Goal: Task Accomplishment & Management: Manage account settings

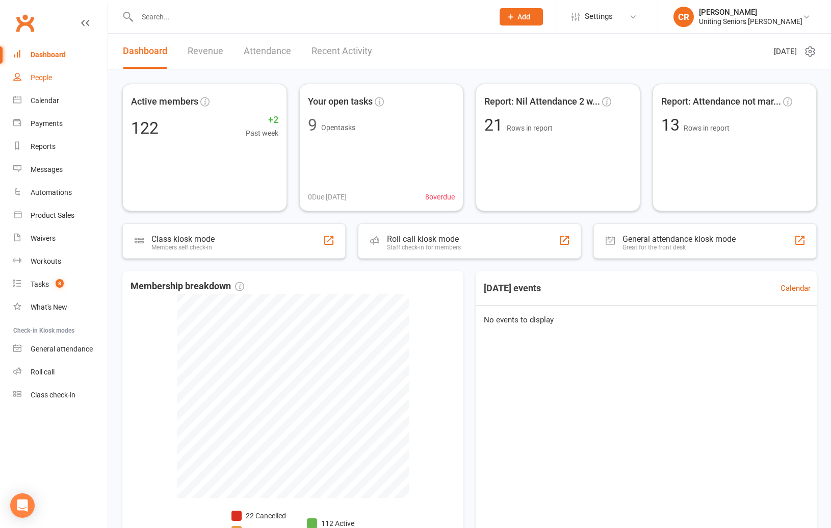
click at [43, 79] on div "People" at bounding box center [41, 77] width 21 height 8
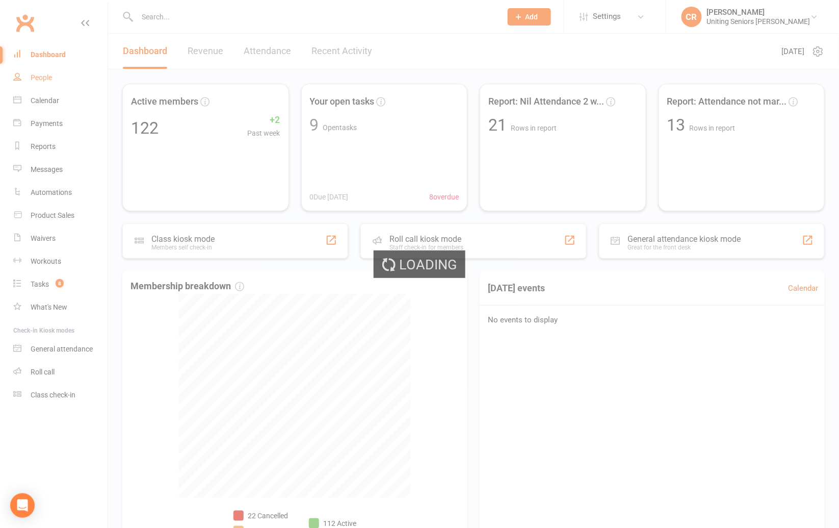
select select "100"
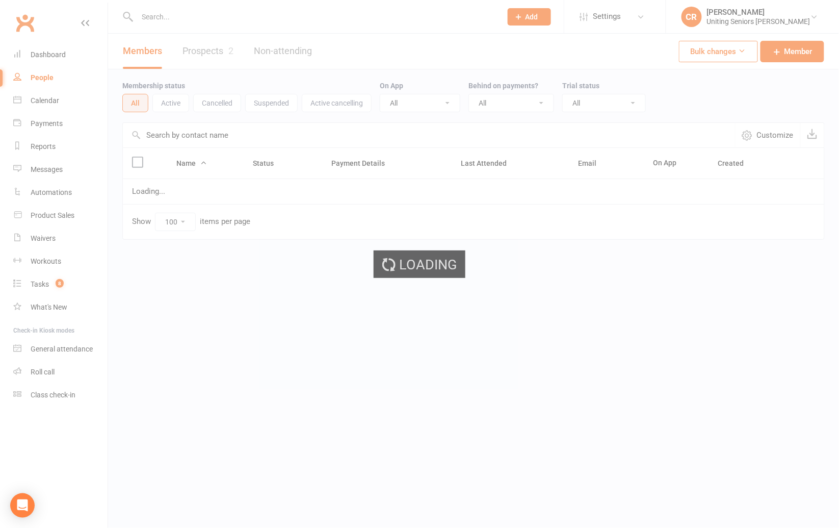
click at [223, 57] on div "Loading" at bounding box center [419, 264] width 839 height 528
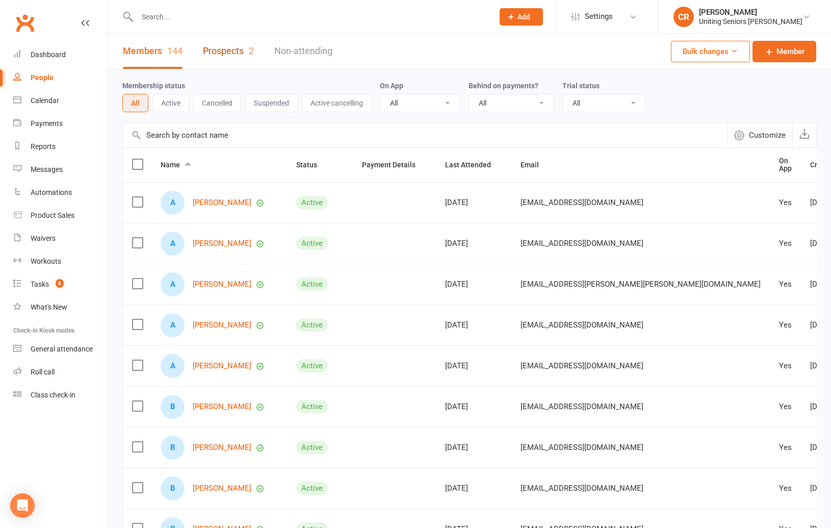
click at [223, 49] on link "Prospects 2" at bounding box center [228, 51] width 51 height 35
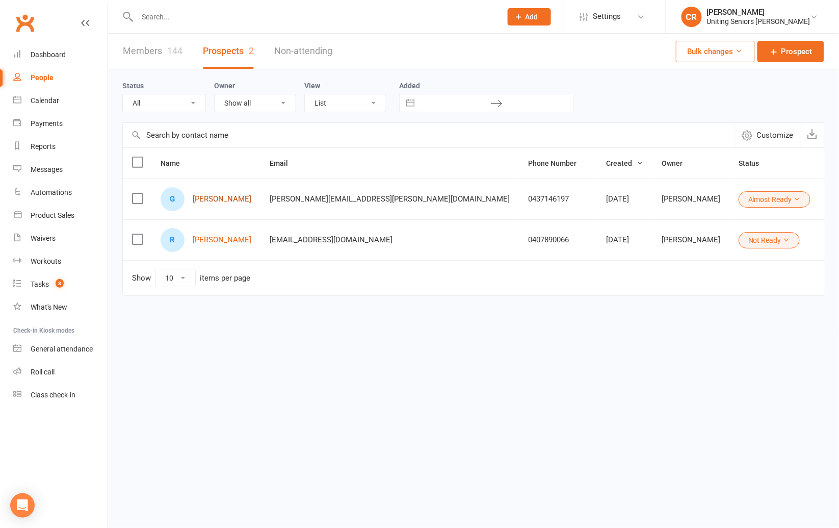
click at [231, 200] on link "[PERSON_NAME]" at bounding box center [222, 199] width 59 height 9
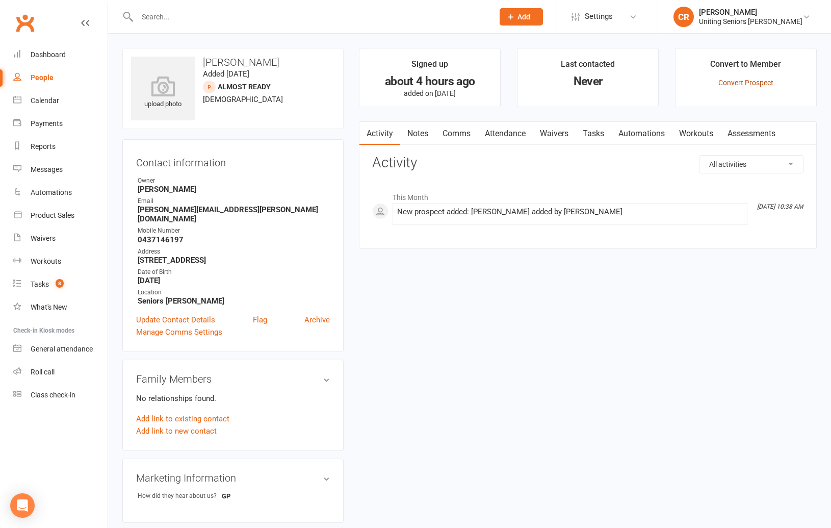
click at [742, 79] on link "Convert Prospect" at bounding box center [745, 83] width 55 height 8
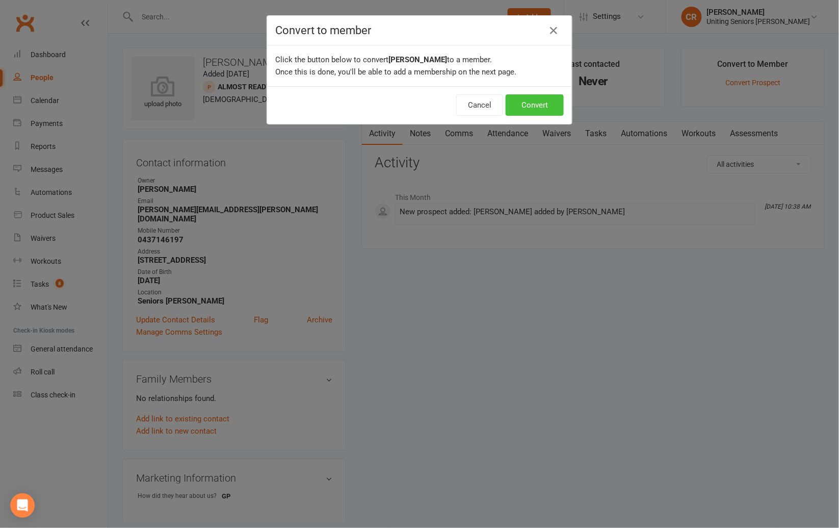
click at [527, 105] on button "Convert" at bounding box center [535, 104] width 58 height 21
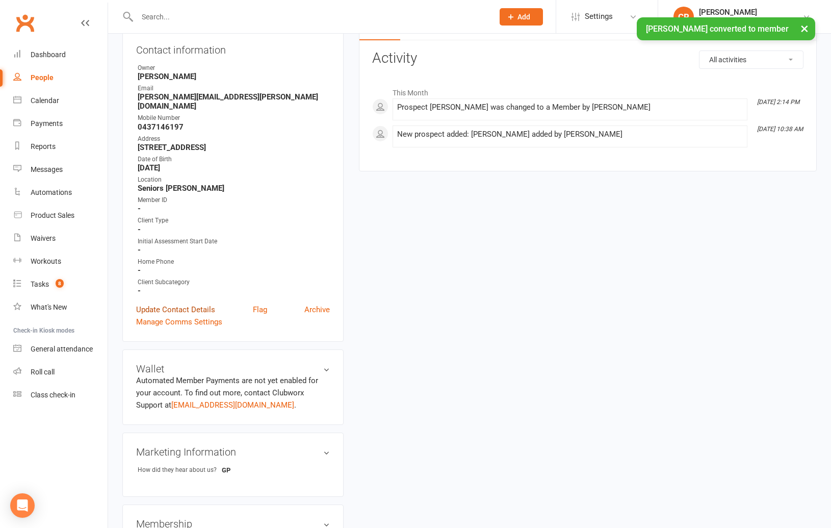
scroll to position [113, 0]
click at [200, 303] on link "Update Contact Details" at bounding box center [175, 309] width 79 height 12
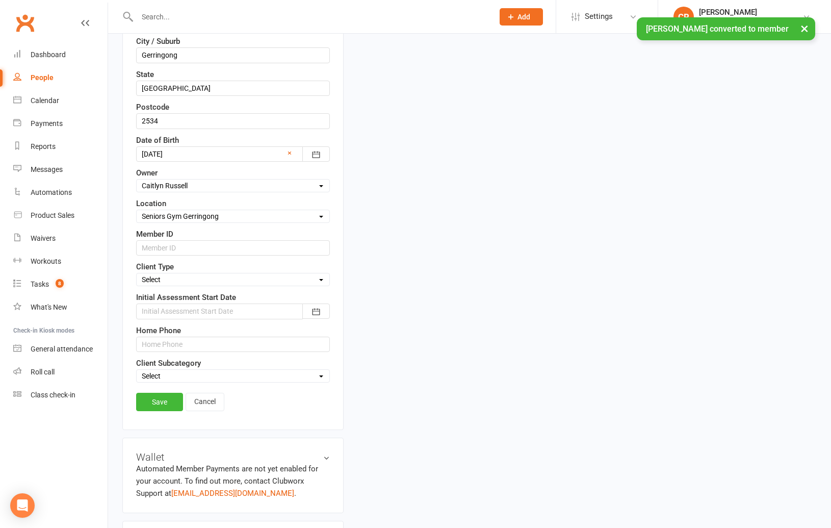
scroll to position [331, 0]
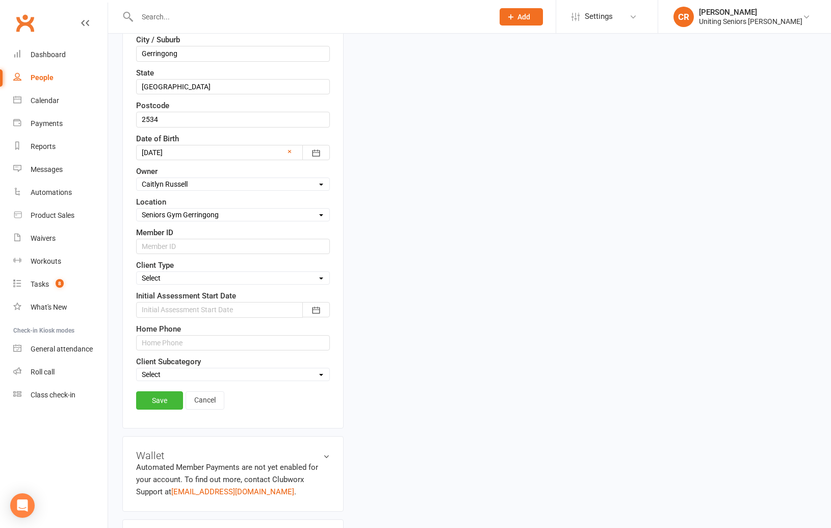
click at [195, 310] on div at bounding box center [233, 309] width 194 height 15
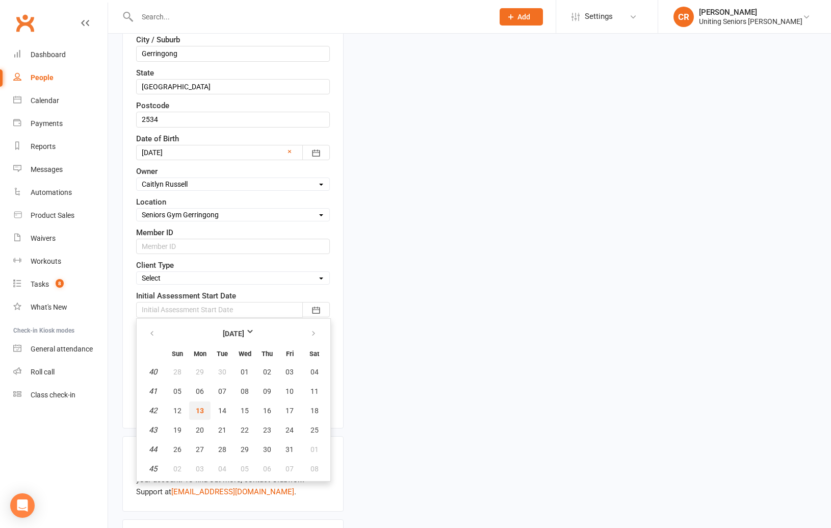
click at [197, 409] on span "13" at bounding box center [200, 410] width 8 height 8
type input "[DATE]"
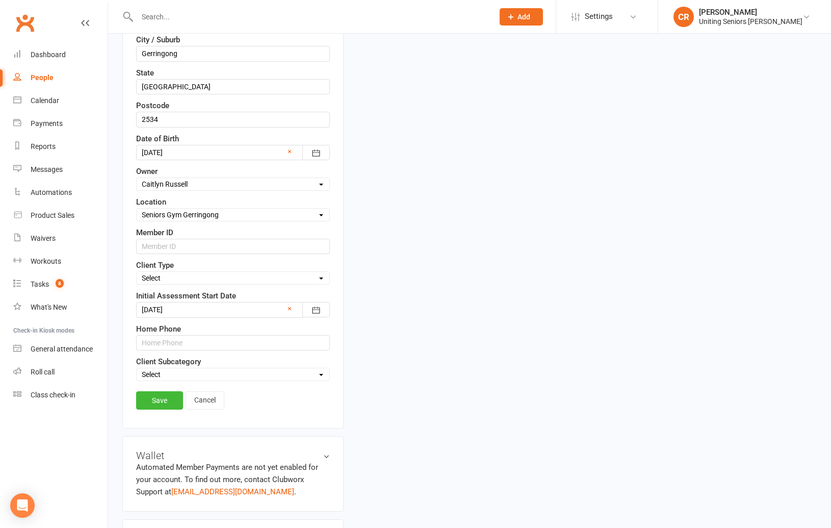
click at [220, 274] on select "Select Funded (CHSP) Foundation & Pensioner (FUP) Self-Funded (Full) DVA Unitin…" at bounding box center [233, 277] width 193 height 11
select select "Self-Funded (Full)"
click at [137, 274] on select "Select Funded (CHSP) Foundation & Pensioner (FUP) Self-Funded (Full) DVA Unitin…" at bounding box center [233, 277] width 193 height 11
click at [192, 377] on select "Select ILU Community" at bounding box center [233, 374] width 193 height 11
select select "Community"
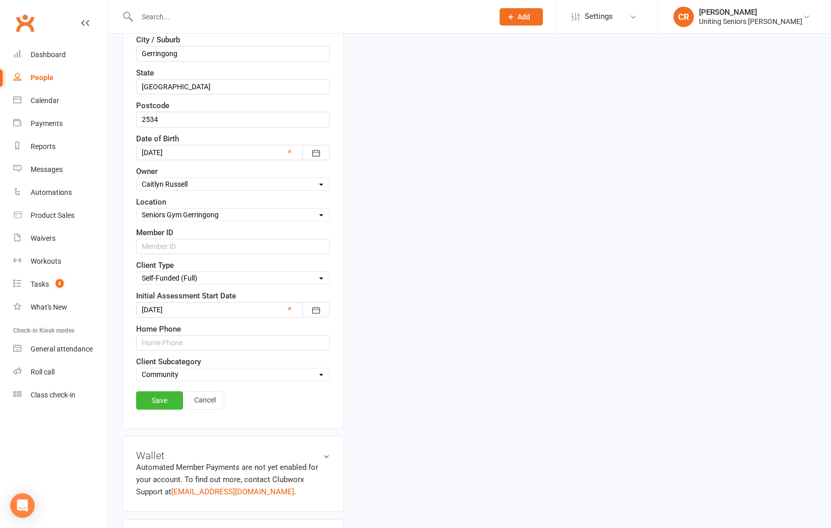
click at [137, 370] on select "Select ILU Community" at bounding box center [233, 374] width 193 height 11
click at [170, 403] on link "Save" at bounding box center [159, 400] width 47 height 18
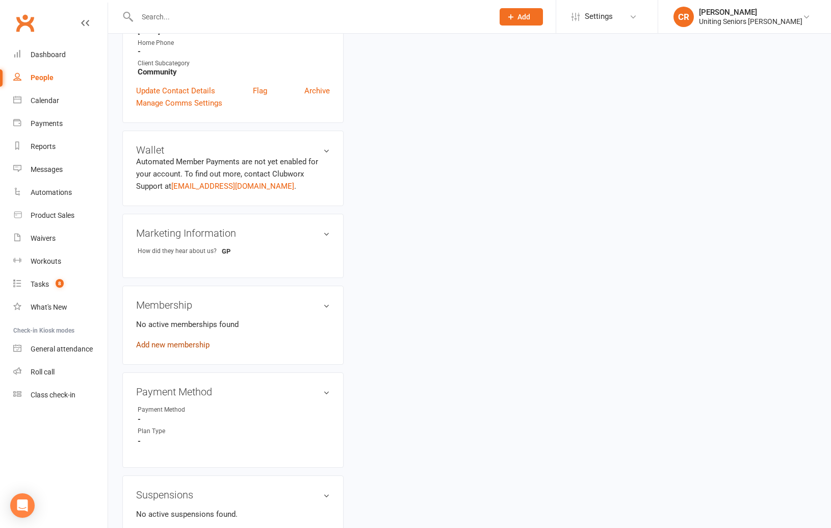
click at [194, 340] on link "Add new membership" at bounding box center [172, 344] width 73 height 9
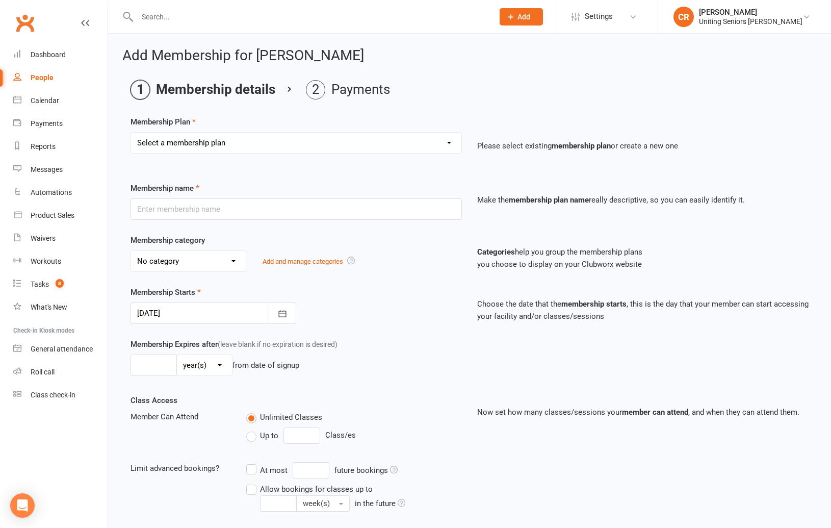
click at [220, 144] on select "Select a membership plan Create new Membership Plan Initial Assessment + Set Up…" at bounding box center [296, 143] width 330 height 20
select select "3"
click at [131, 133] on select "Select a membership plan Create new Membership Plan Initial Assessment + Set Up…" at bounding box center [296, 143] width 330 height 20
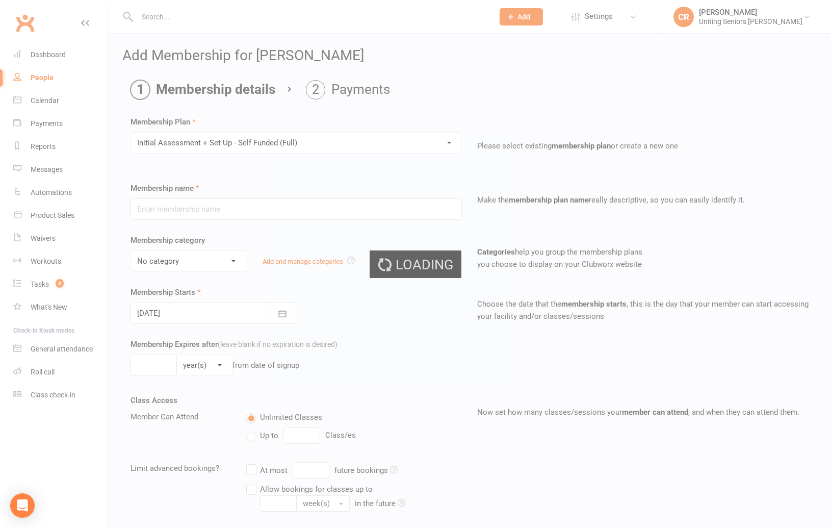
type input "Initial Assessment + Set Up - Self Funded (Full)"
select select "4"
type input "3"
select select "2"
type input "5"
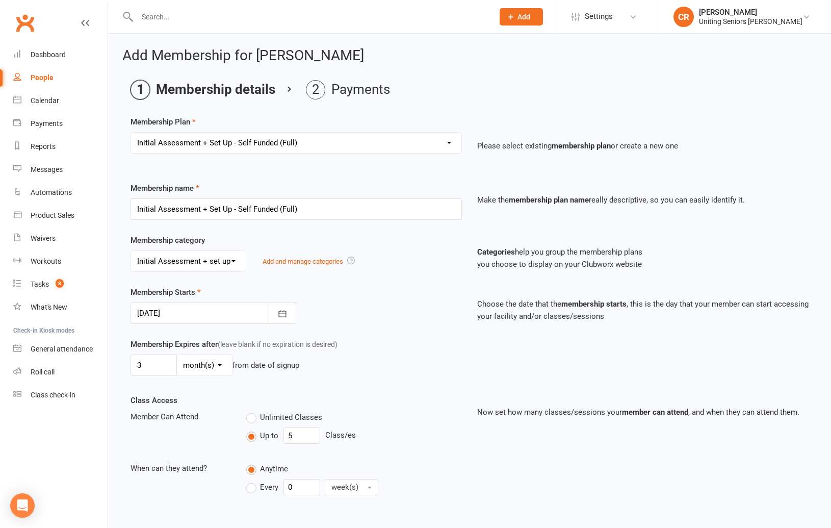
scroll to position [195, 0]
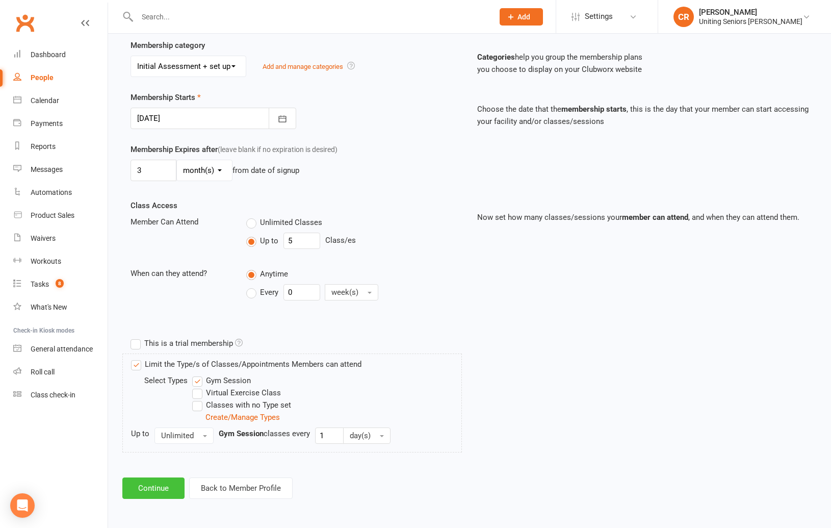
click at [150, 491] on button "Continue" at bounding box center [153, 487] width 62 height 21
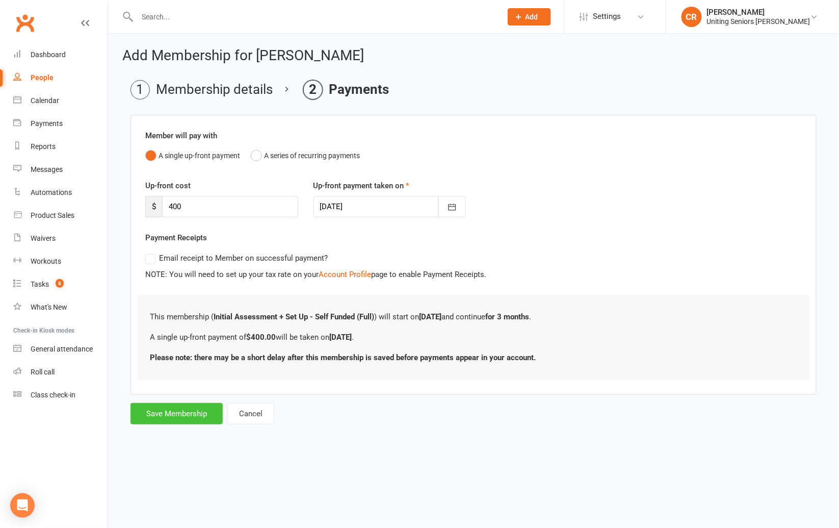
click at [172, 411] on button "Save Membership" at bounding box center [177, 413] width 92 height 21
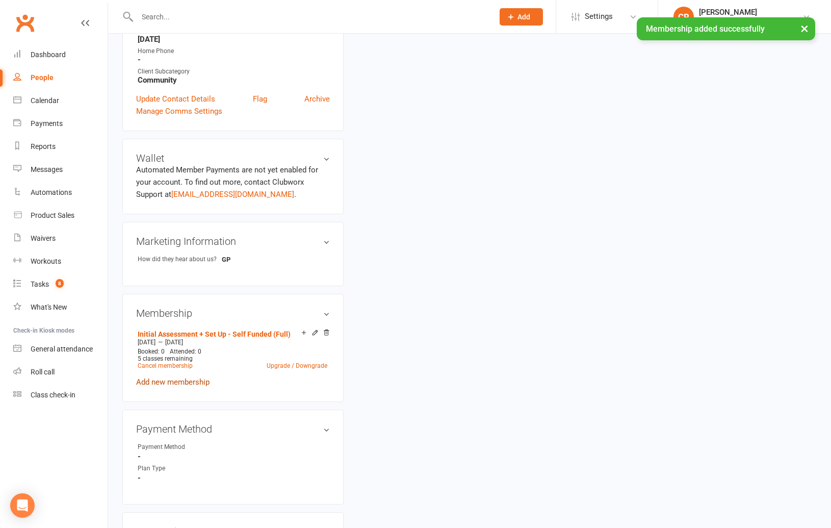
scroll to position [340, 0]
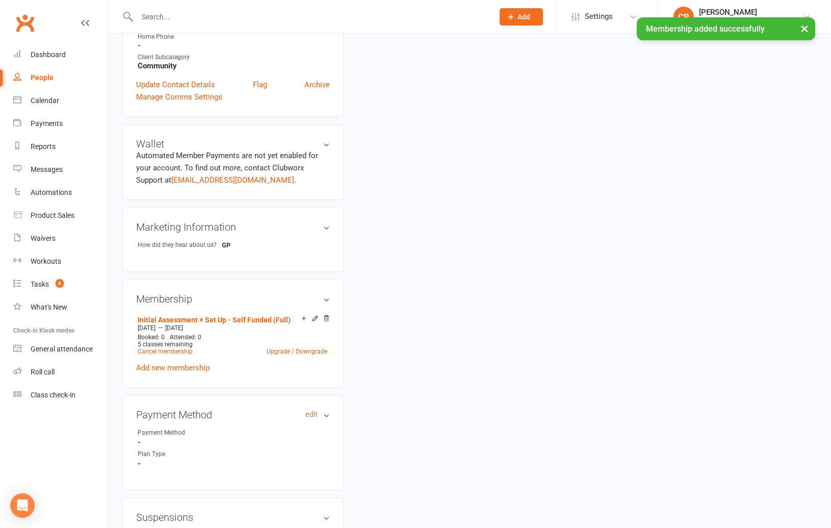
click at [309, 410] on link "edit" at bounding box center [311, 414] width 12 height 9
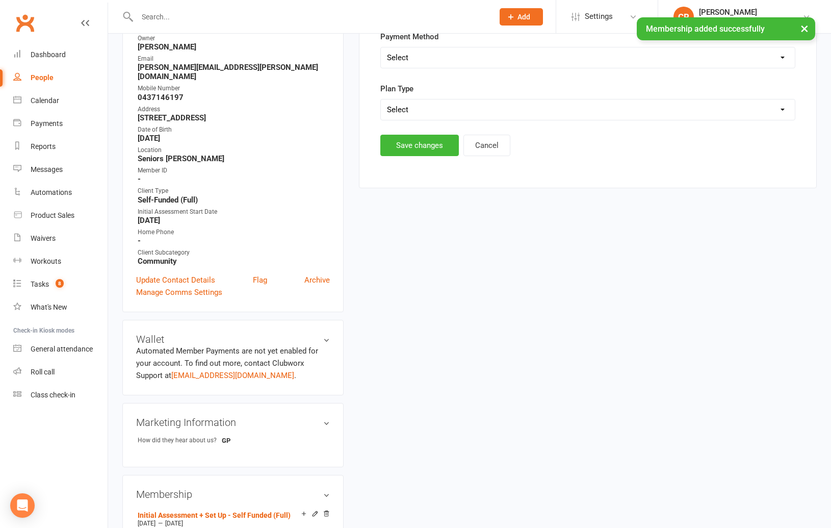
scroll to position [78, 0]
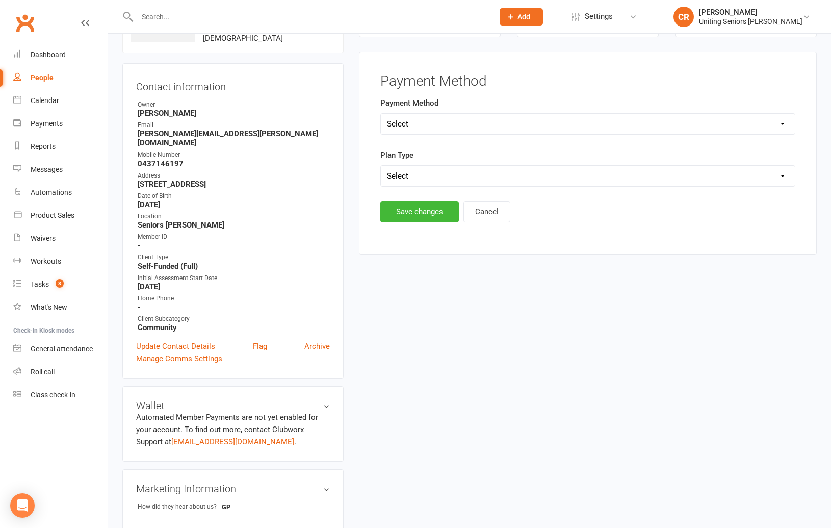
drag, startPoint x: 465, startPoint y: 121, endPoint x: 452, endPoint y: 134, distance: 17.7
click at [462, 123] on select "Select Direct Debit Direct Deposit / Bank Transfer Cheque BPay Credit Card by P…" at bounding box center [588, 124] width 414 height 20
select select "Credit Card by Phone"
click at [381, 114] on select "Select Direct Debit Direct Deposit / Bank Transfer Cheque BPay Credit Card by P…" at bounding box center [588, 124] width 414 height 20
click at [418, 174] on select "Select Ongoing Single-Service" at bounding box center [588, 176] width 414 height 20
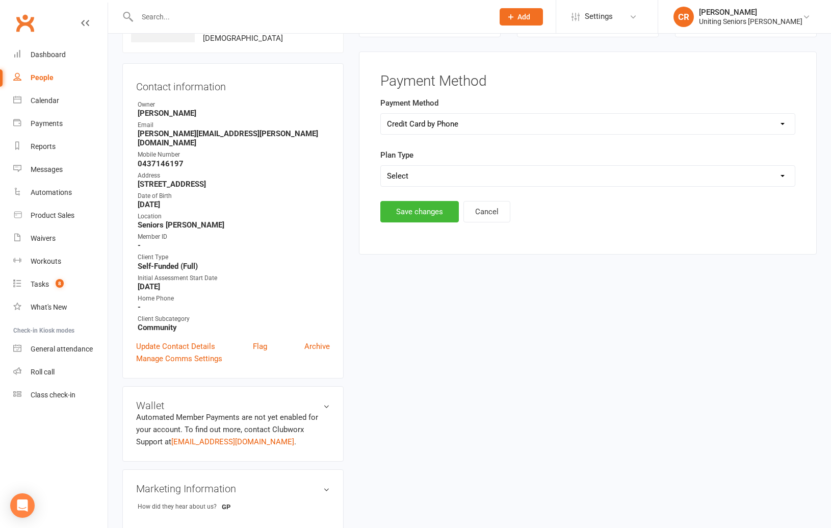
select select "Single-Service"
click at [381, 166] on select "Select Ongoing Single-Service" at bounding box center [588, 176] width 414 height 20
click at [421, 207] on button "Save changes" at bounding box center [419, 211] width 79 height 21
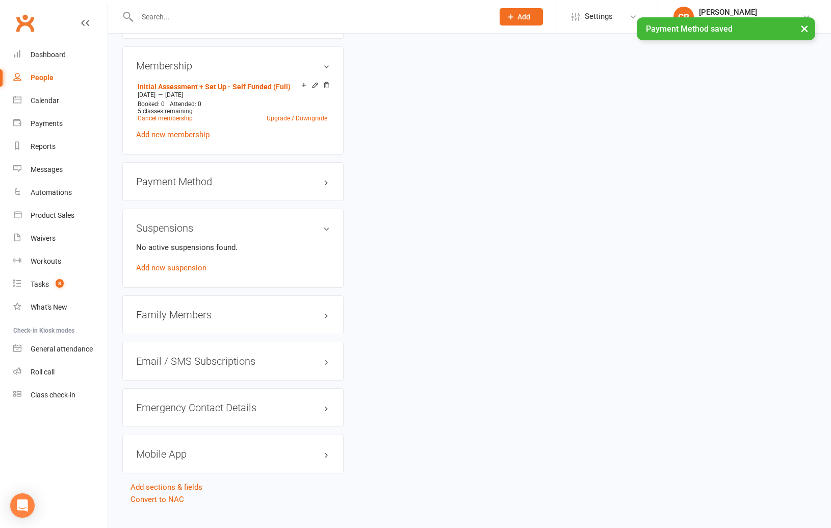
scroll to position [580, 0]
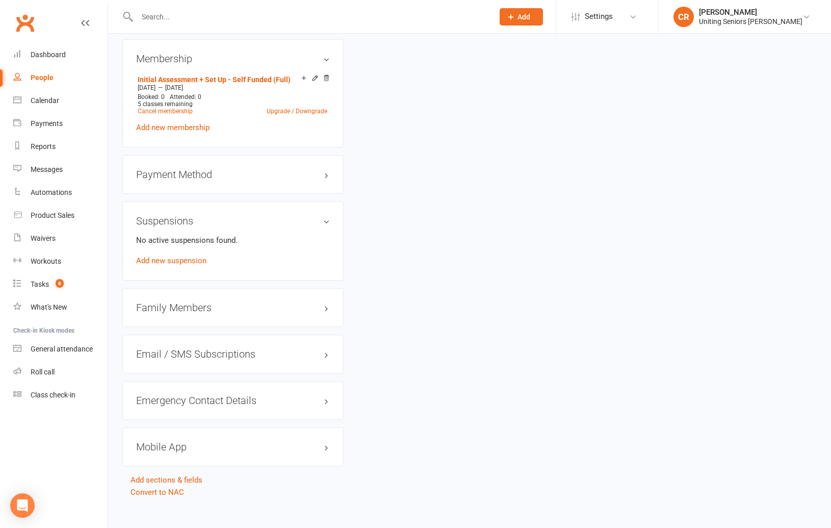
click at [203, 302] on h3 "Family Members" at bounding box center [233, 307] width 194 height 11
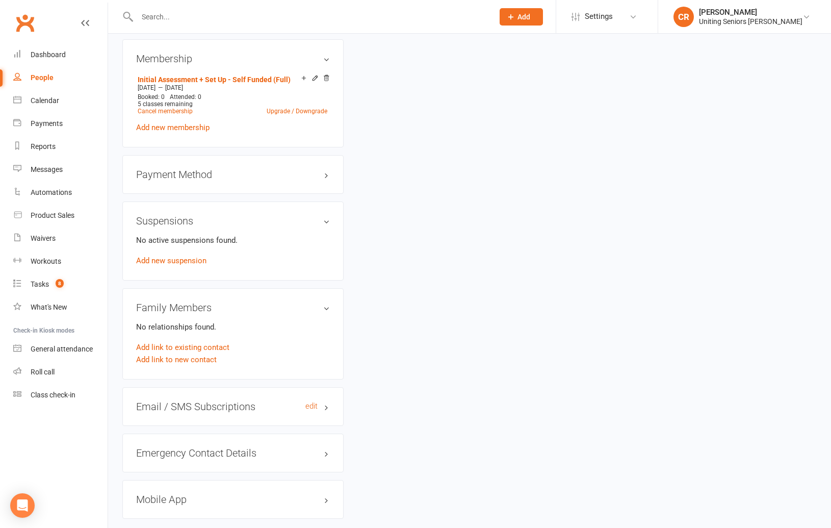
click at [191, 401] on h3 "Email / SMS Subscriptions edit" at bounding box center [233, 406] width 194 height 11
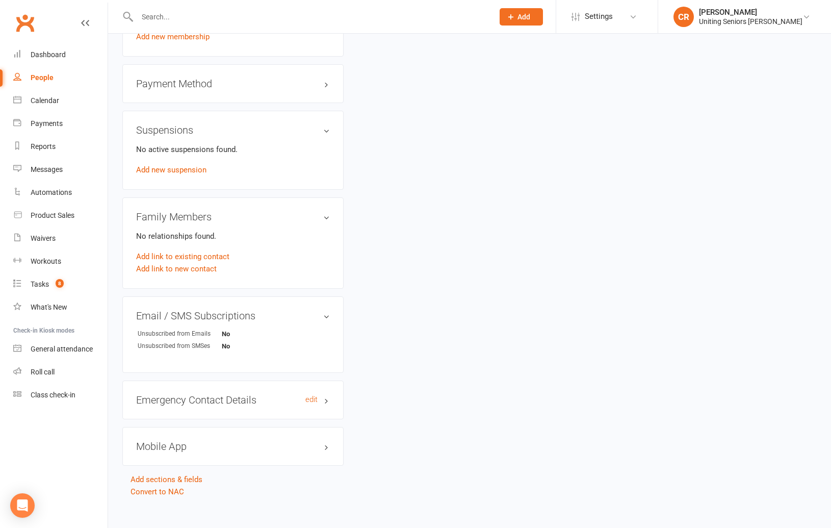
click at [190, 394] on h3 "Emergency Contact Details edit" at bounding box center [233, 399] width 194 height 11
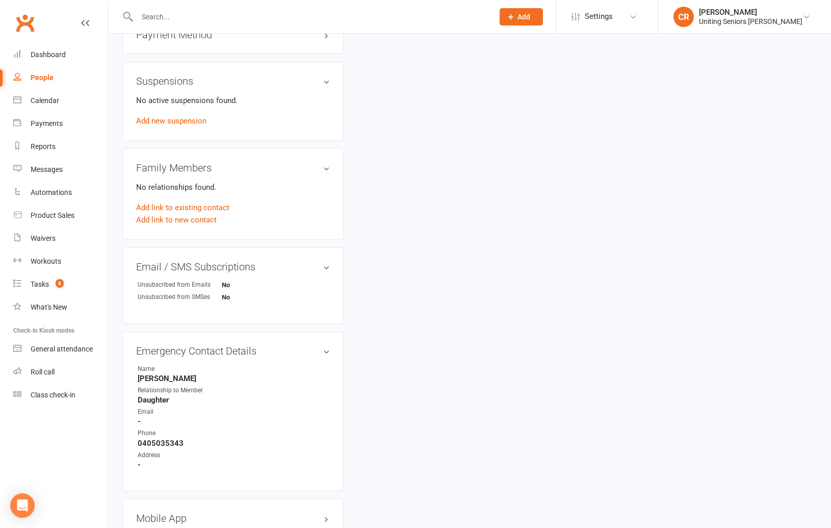
scroll to position [791, 0]
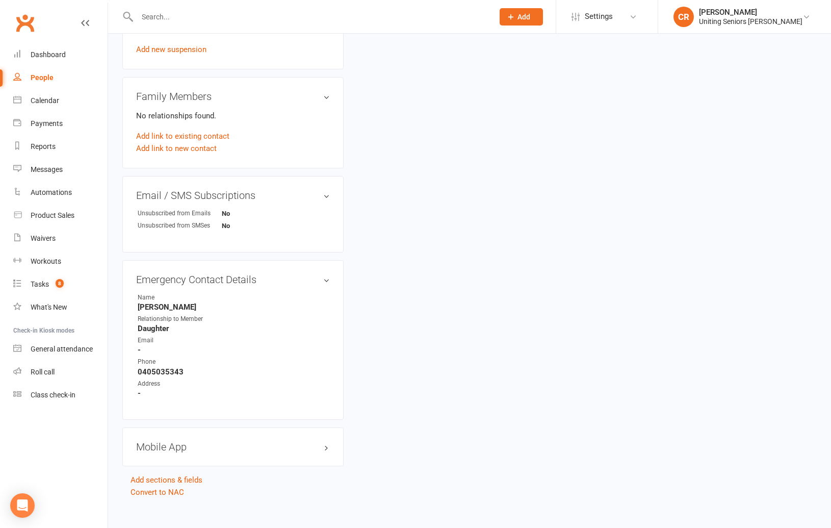
click at [174, 441] on h3 "Mobile App" at bounding box center [233, 446] width 194 height 11
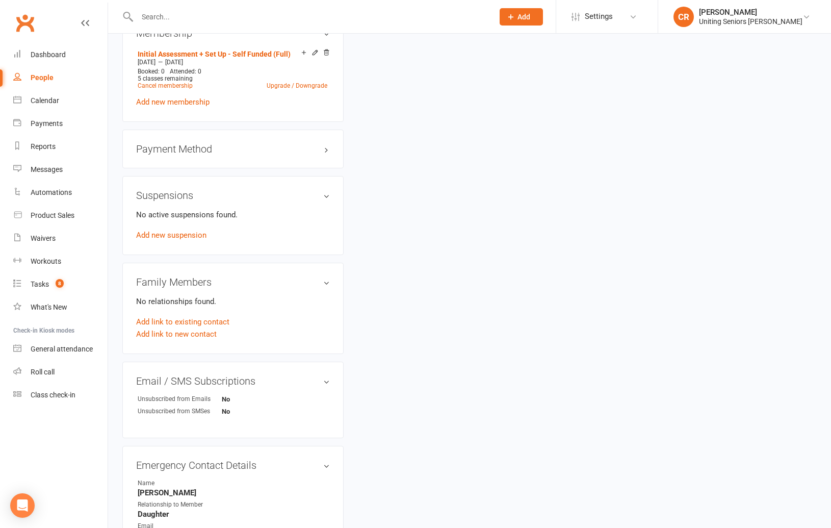
scroll to position [507, 0]
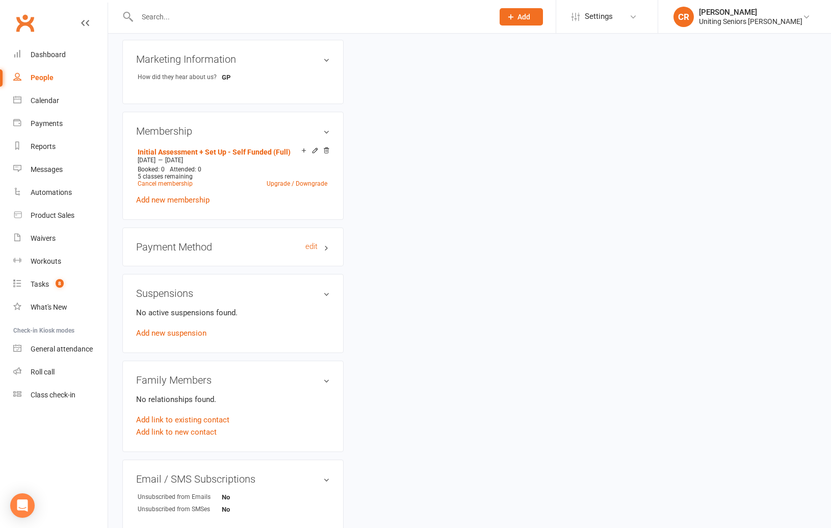
click at [198, 241] on h3 "Payment Method edit" at bounding box center [233, 246] width 194 height 11
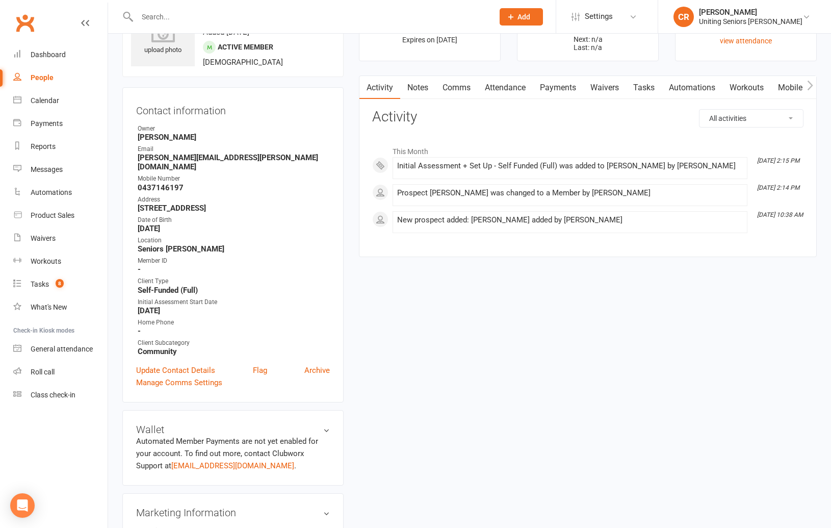
scroll to position [0, 0]
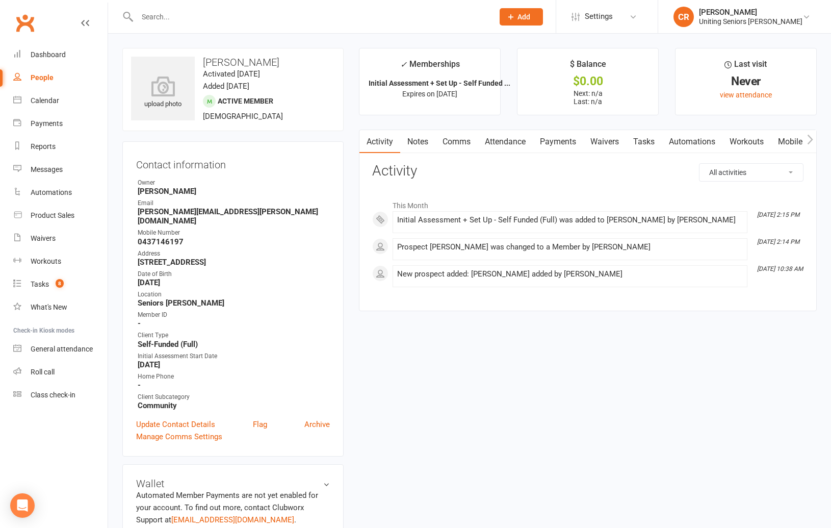
click at [793, 135] on link "Mobile App" at bounding box center [798, 141] width 55 height 23
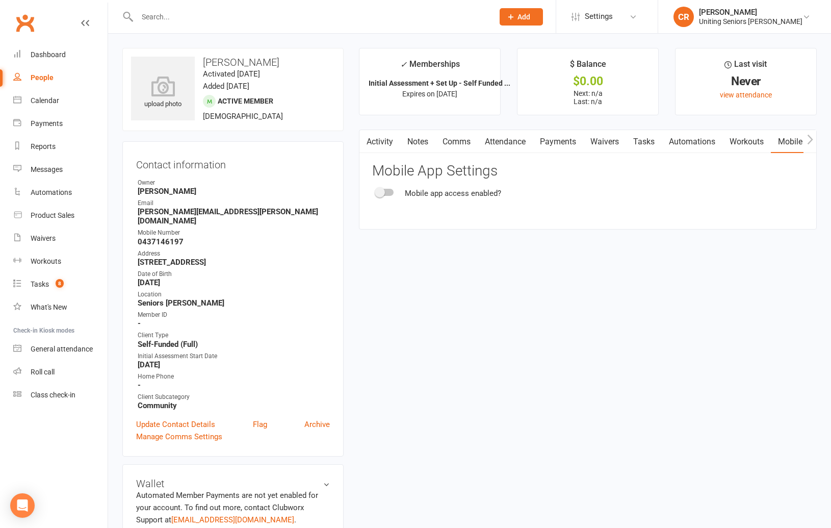
click at [507, 142] on link "Attendance" at bounding box center [505, 141] width 55 height 23
